Goal: Task Accomplishment & Management: Use online tool/utility

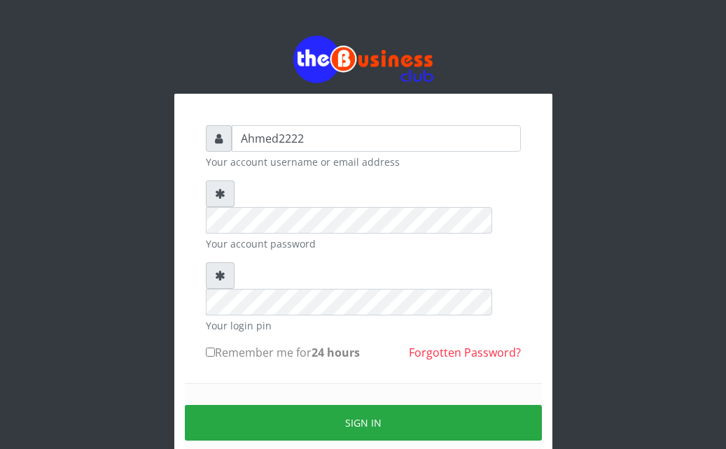
click at [212, 348] on input "Remember me for 24 hours" at bounding box center [210, 352] width 9 height 9
checkbox input "true"
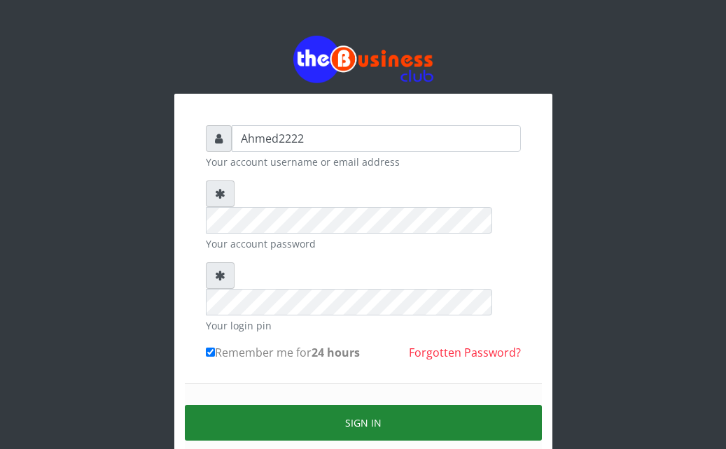
click at [286, 405] on button "Sign in" at bounding box center [363, 423] width 357 height 36
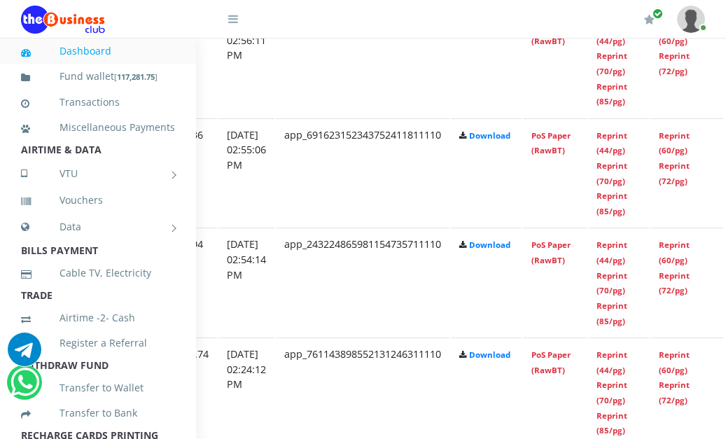
scroll to position [1315, 269]
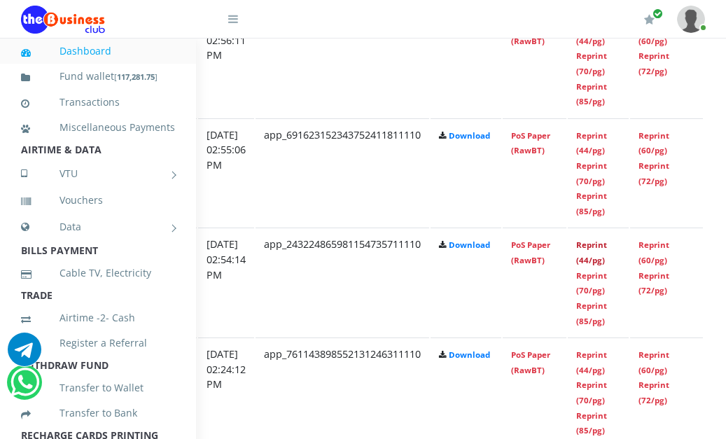
click at [607, 260] on link "Reprint (44/pg)" at bounding box center [591, 252] width 31 height 26
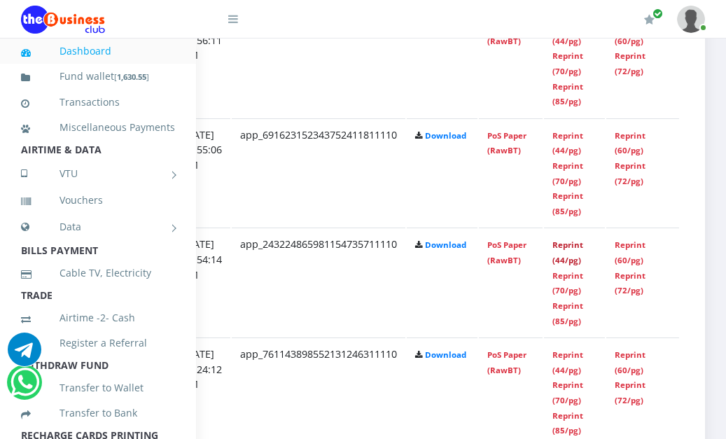
scroll to position [1315, 297]
click at [579, 150] on link "Reprint (44/pg)" at bounding box center [567, 143] width 31 height 26
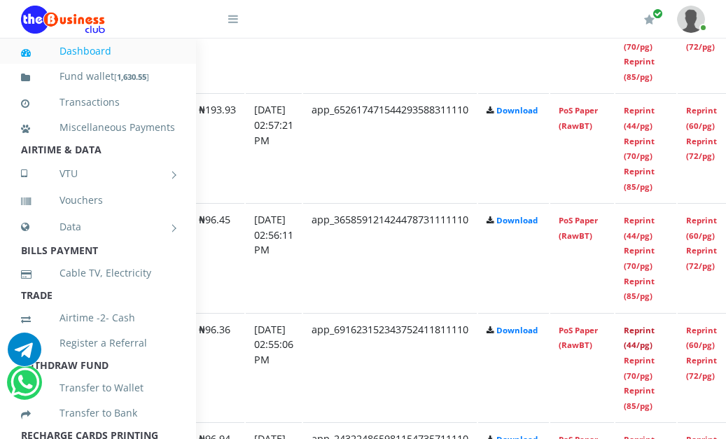
scroll to position [1120, 260]
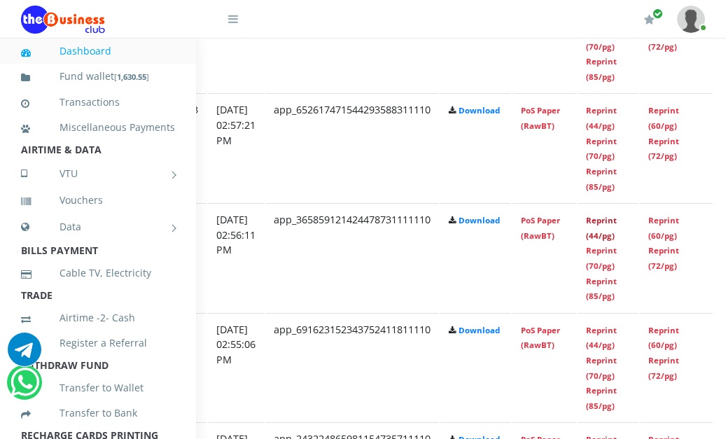
click at [615, 220] on link "Reprint (44/pg)" at bounding box center [601, 228] width 31 height 26
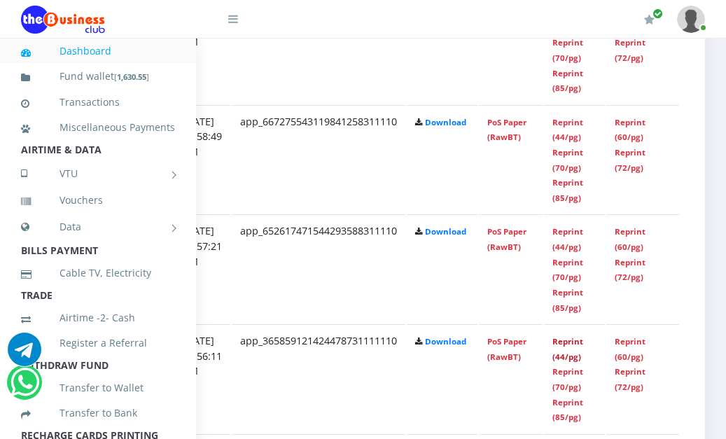
scroll to position [999, 314]
click at [572, 251] on link "Reprint (44/pg)" at bounding box center [567, 239] width 31 height 26
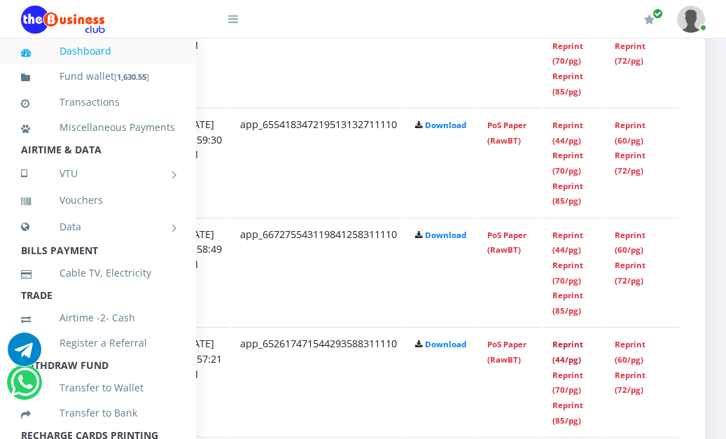
scroll to position [885, 314]
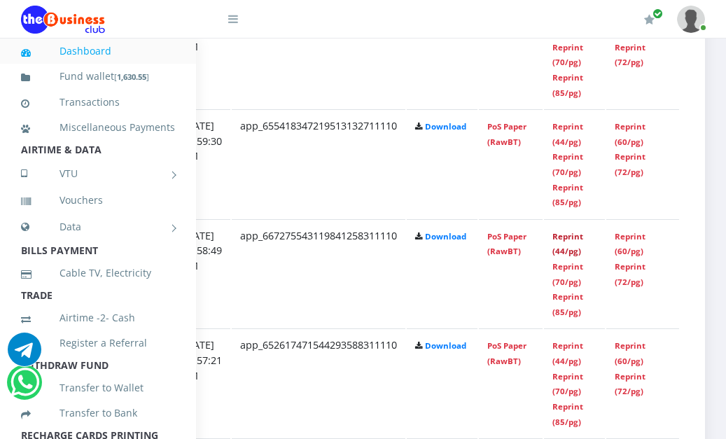
click at [572, 241] on link "Reprint (44/pg)" at bounding box center [567, 244] width 31 height 26
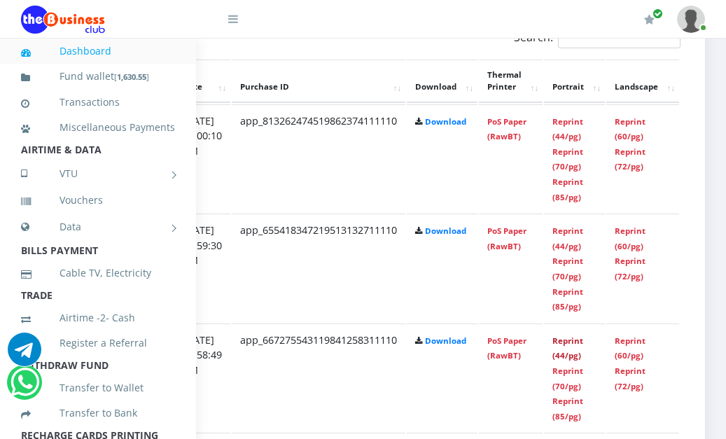
scroll to position [781, 314]
click at [568, 244] on link "Reprint (44/pg)" at bounding box center [567, 238] width 31 height 26
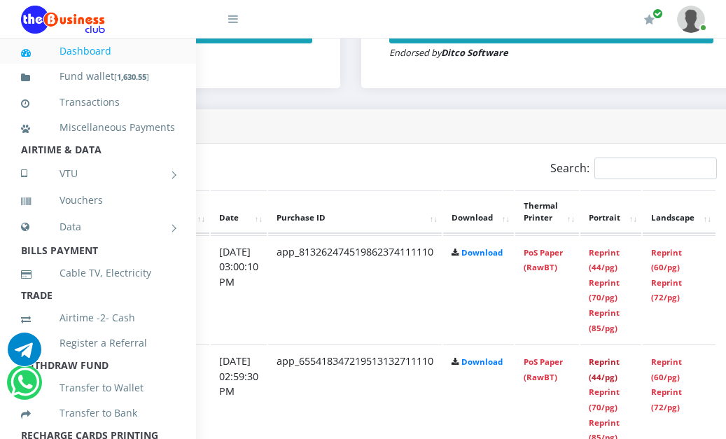
scroll to position [650, 314]
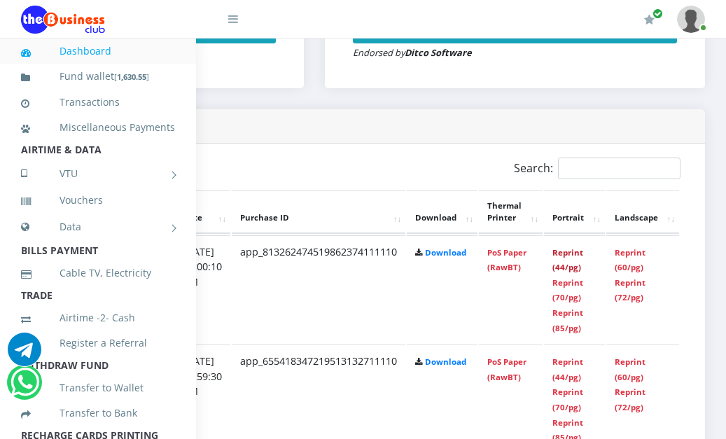
click at [569, 265] on link "Reprint (44/pg)" at bounding box center [567, 260] width 31 height 26
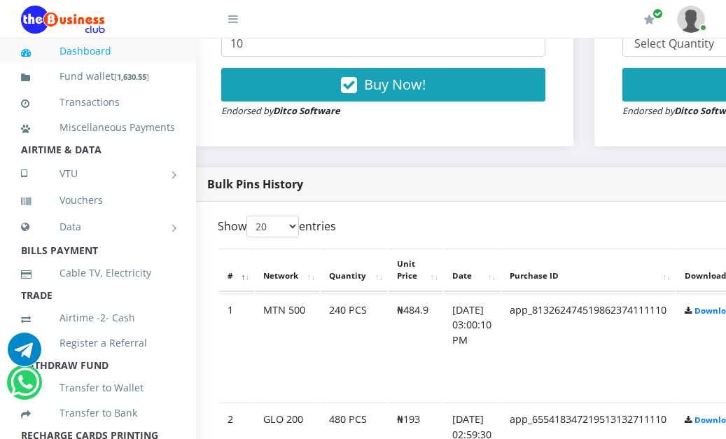
scroll to position [592, 29]
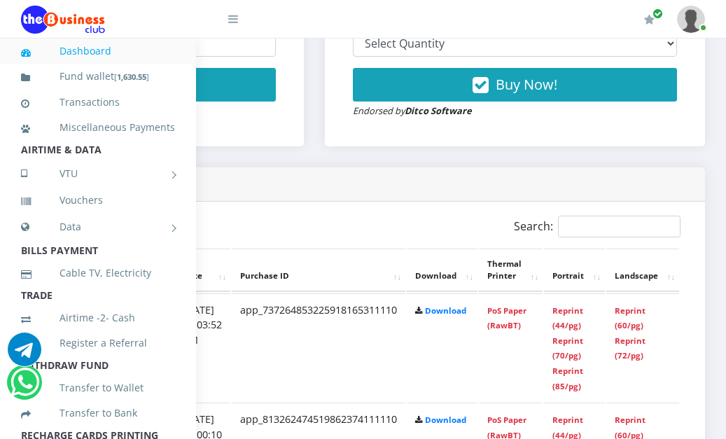
scroll to position [592, 314]
click at [559, 326] on link "Reprint (44/pg)" at bounding box center [567, 318] width 31 height 26
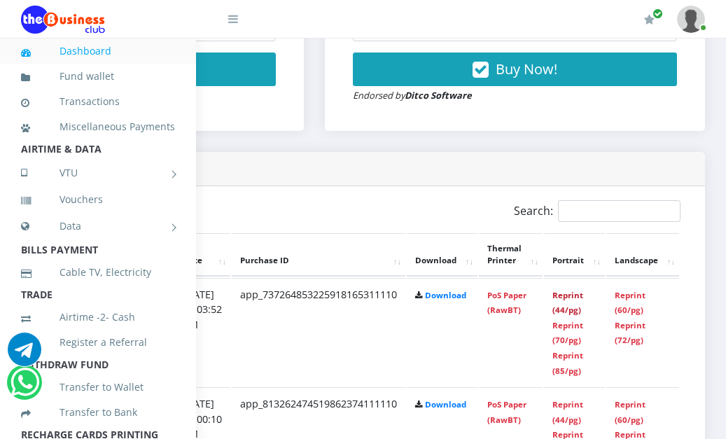
scroll to position [577, 314]
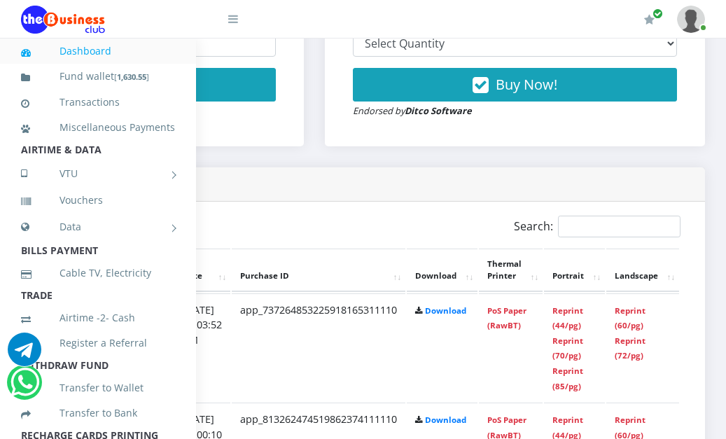
click at [572, 322] on td "Reprint (44/pg) Reprint (70/pg) Reprint (85/pg)" at bounding box center [574, 347] width 61 height 108
click at [563, 329] on link "Reprint (44/pg)" at bounding box center [567, 318] width 31 height 26
click at [562, 312] on link "Reprint (44/pg)" at bounding box center [567, 318] width 31 height 26
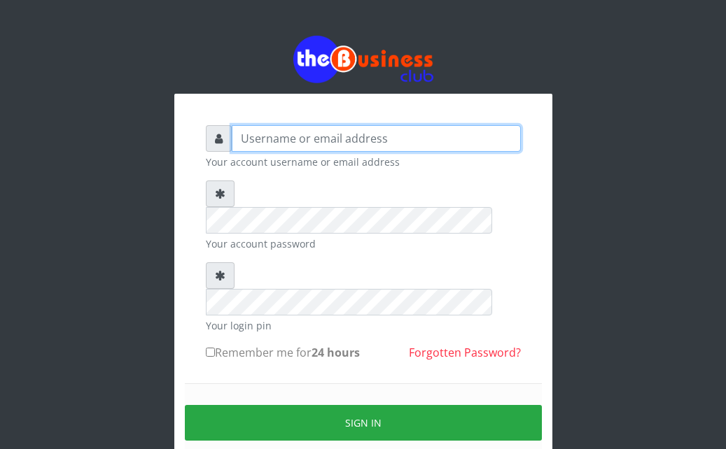
type input "Ahmed2222"
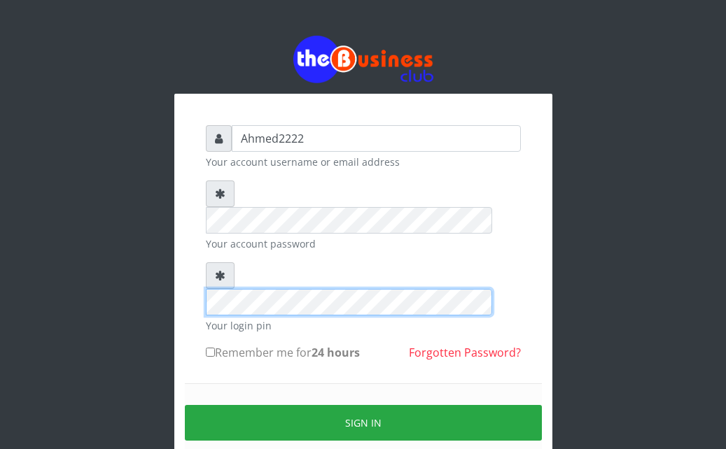
scroll to position [4, 0]
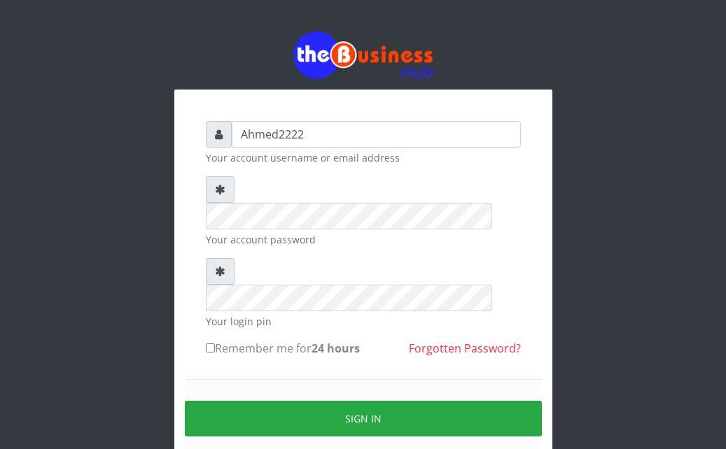
click at [218, 279] on form "Ahmed2222 Your account username or email address Your account password Your log…" at bounding box center [363, 306] width 315 height 371
click at [209, 344] on input "Remember me for 24 hours" at bounding box center [210, 348] width 9 height 9
checkbox input "true"
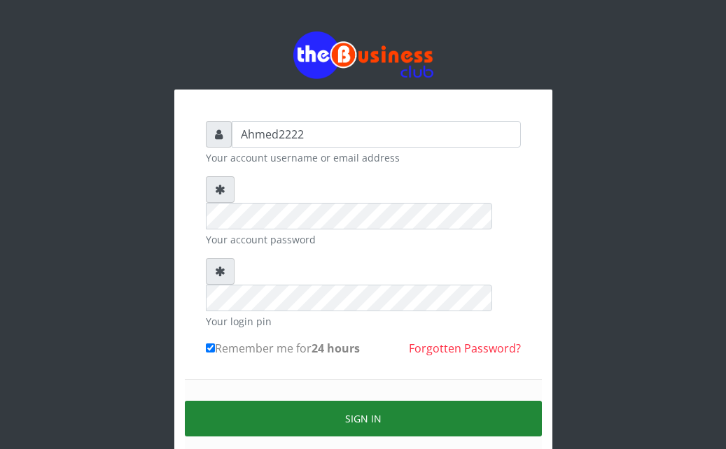
click at [249, 401] on button "Sign in" at bounding box center [363, 419] width 357 height 36
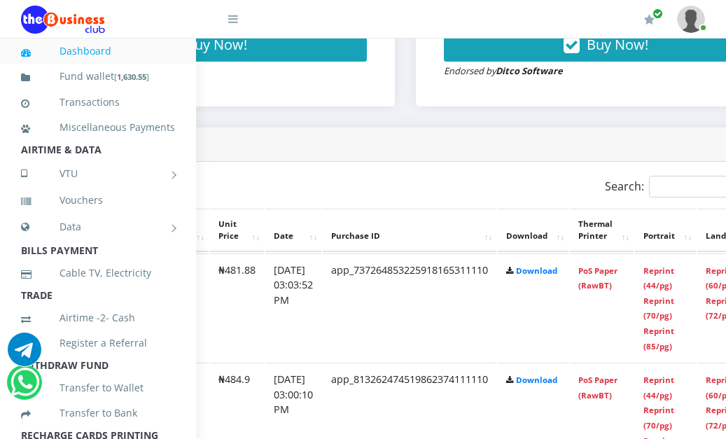
scroll to position [632, 204]
click at [673, 269] on link "Reprint (44/pg)" at bounding box center [657, 278] width 31 height 26
